Goal: Use online tool/utility

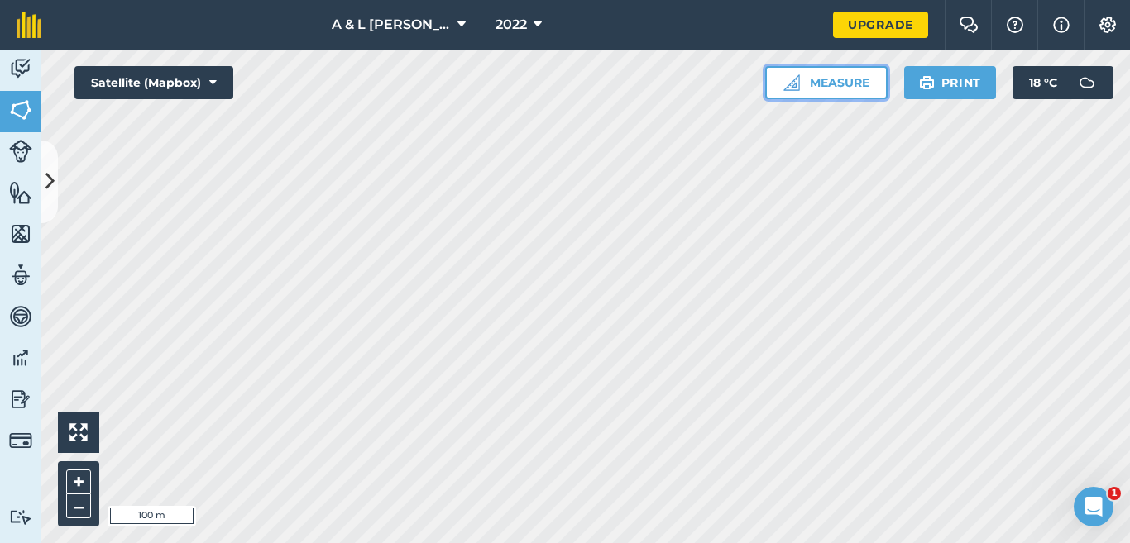
click at [855, 85] on button "Measure" at bounding box center [826, 82] width 122 height 33
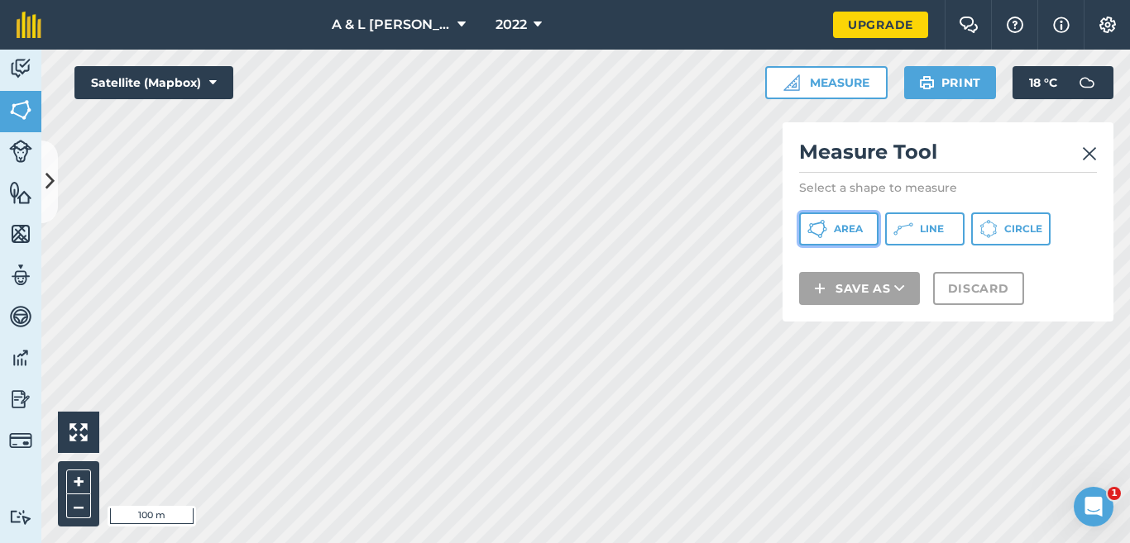
click at [859, 220] on button "Area" at bounding box center [838, 229] width 79 height 33
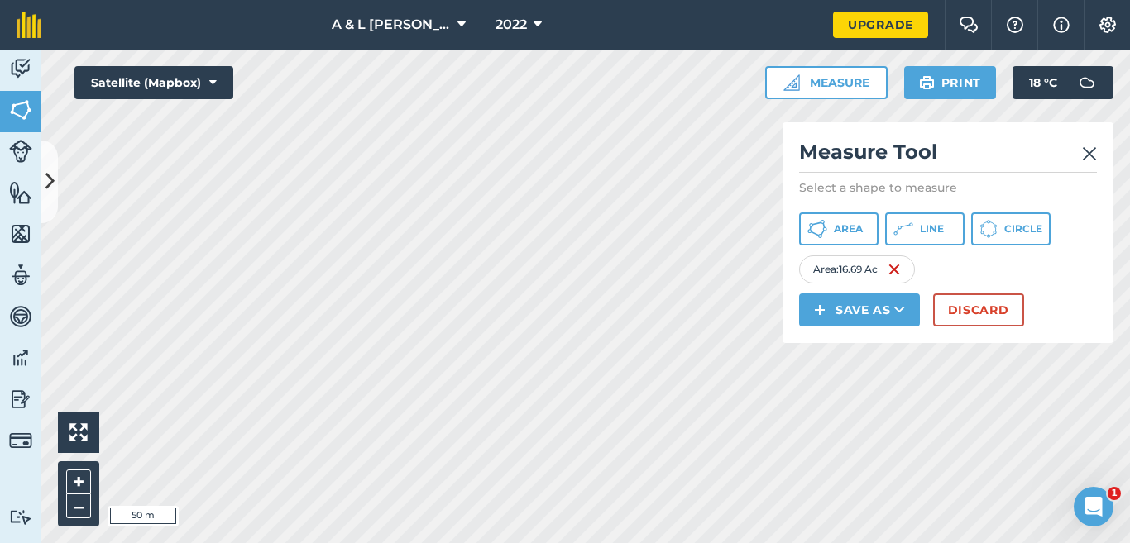
click at [1093, 156] on img at bounding box center [1089, 154] width 15 height 20
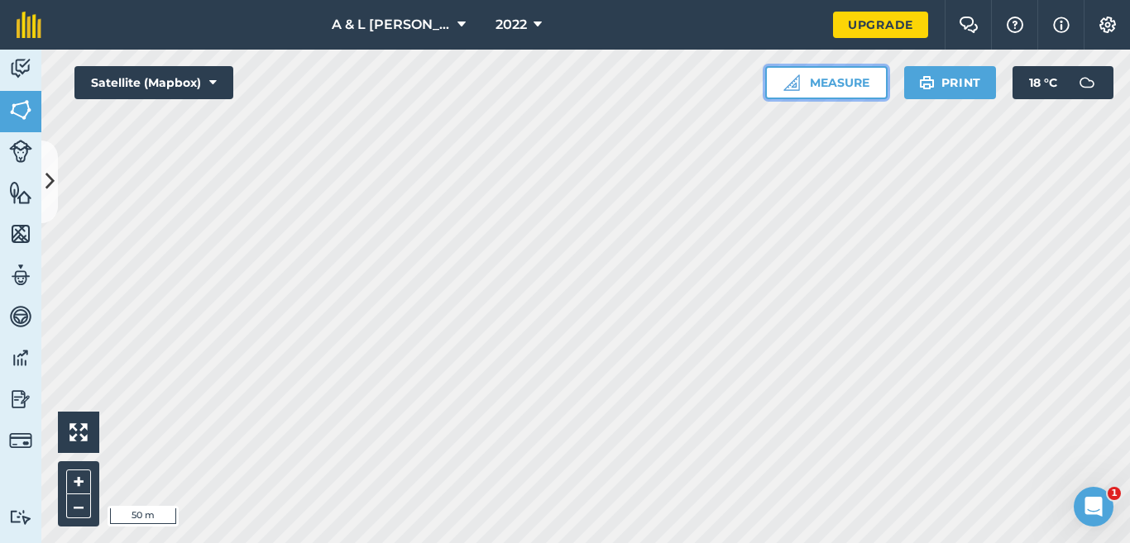
click at [812, 93] on button "Measure" at bounding box center [826, 82] width 122 height 33
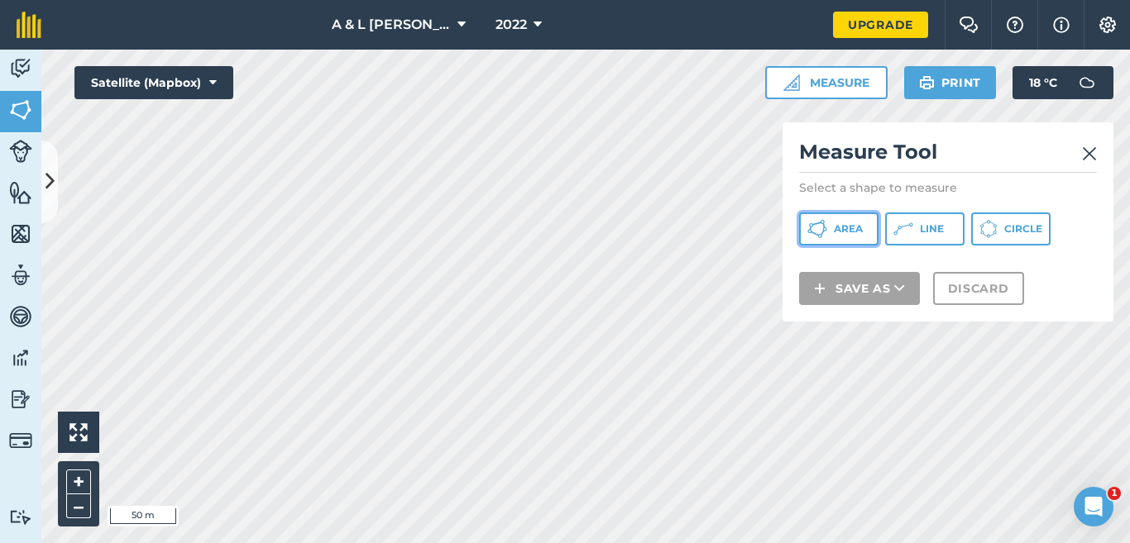
click at [852, 226] on span "Area" at bounding box center [848, 229] width 29 height 13
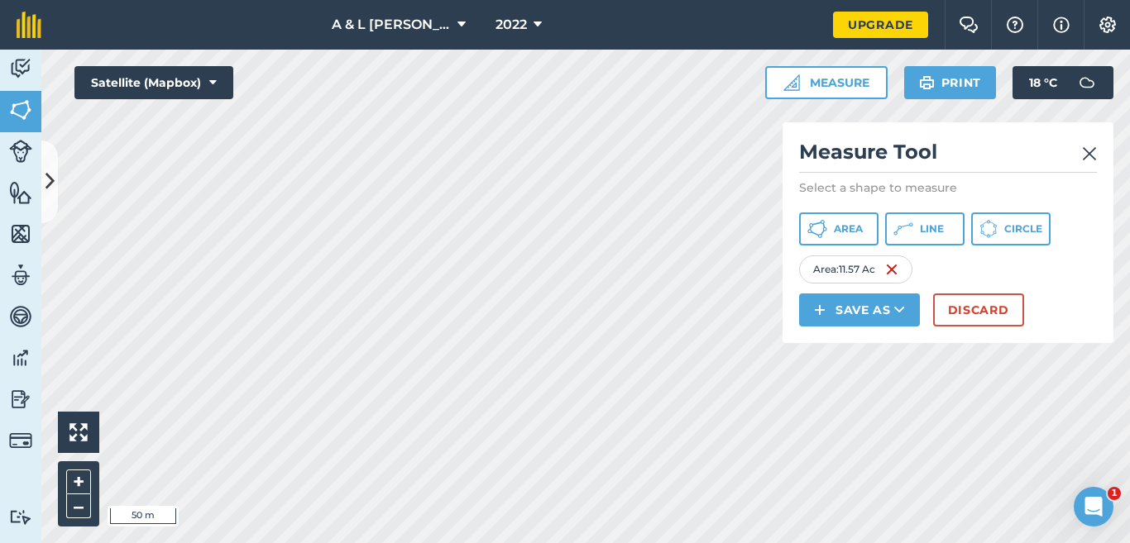
click at [1099, 147] on div "Measure Tool Select a shape to measure Area Line Circle Area : 11.57 Ac Save as…" at bounding box center [948, 232] width 331 height 221
click at [1088, 156] on img at bounding box center [1089, 154] width 15 height 20
